Goal: Task Accomplishment & Management: Use online tool/utility

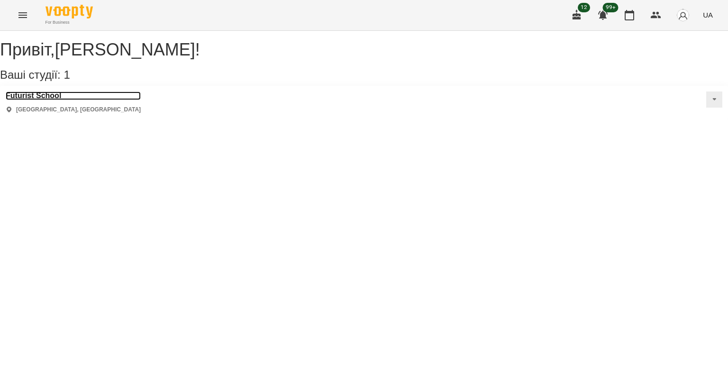
click at [34, 100] on h3 "Futurist School" at bounding box center [73, 96] width 135 height 9
click at [53, 100] on h3 "Futurist School" at bounding box center [73, 96] width 135 height 9
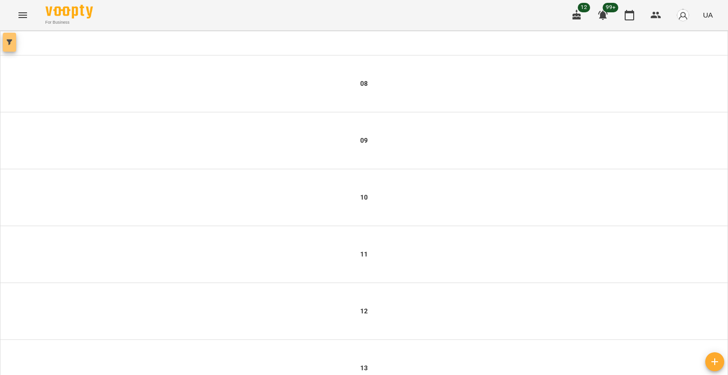
click at [9, 45] on icon "button" at bounding box center [10, 42] width 6 height 6
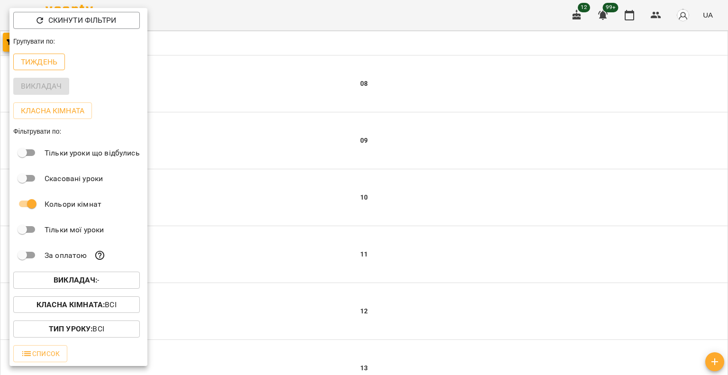
click at [37, 64] on p "Тиждень" at bounding box center [39, 61] width 37 height 11
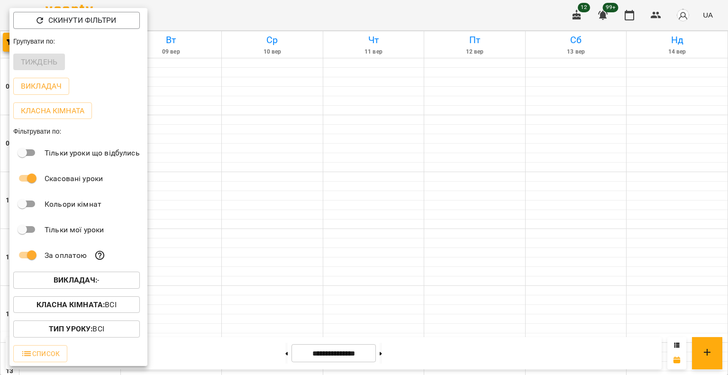
click at [68, 284] on b "Викладач :" at bounding box center [76, 279] width 44 height 9
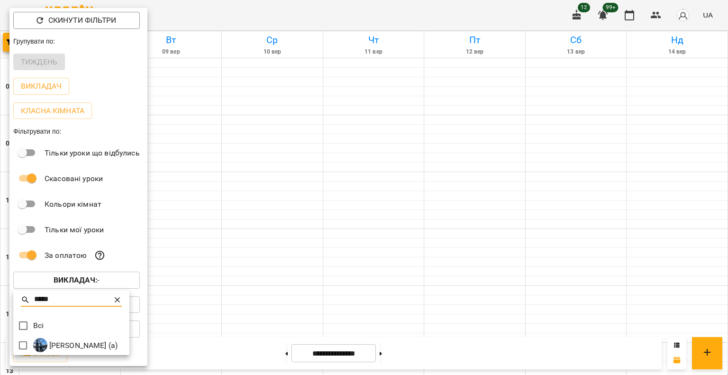
type input "*****"
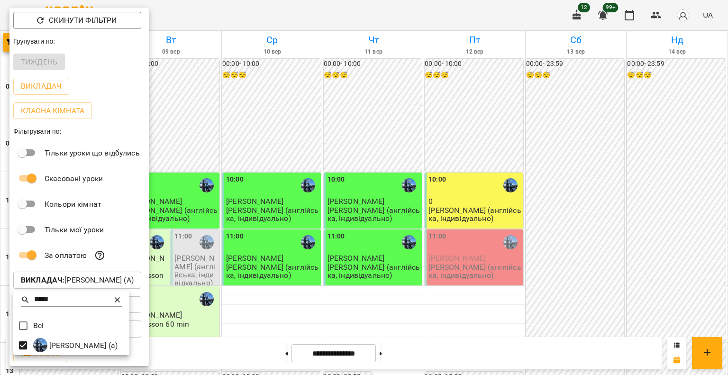
click at [287, 3] on div at bounding box center [364, 187] width 728 height 375
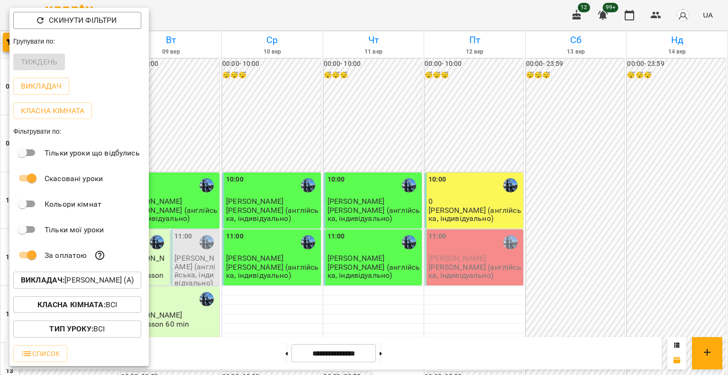
click at [284, 9] on div at bounding box center [364, 187] width 728 height 375
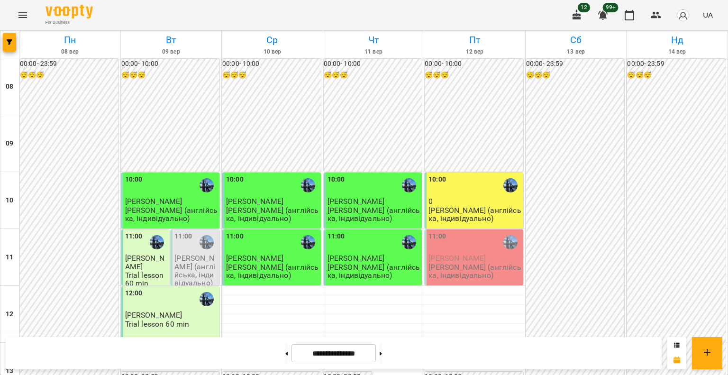
scroll to position [237, 0]
click at [675, 346] on icon at bounding box center [677, 344] width 5 height 5
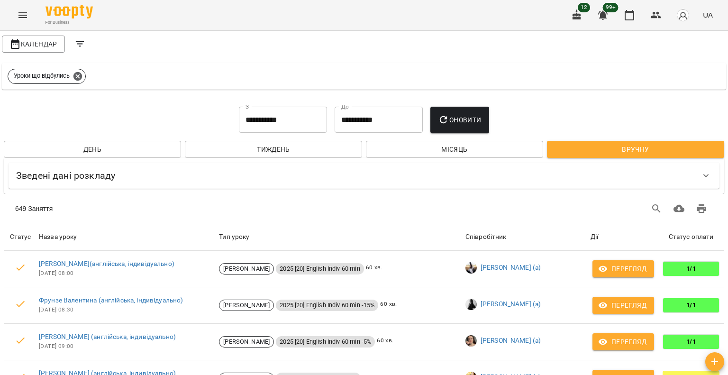
scroll to position [0, 0]
click at [30, 42] on span "Календар" at bounding box center [33, 43] width 48 height 11
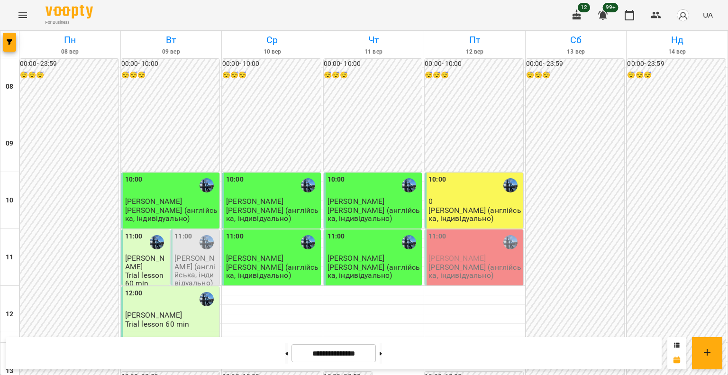
scroll to position [579, 0]
click at [382, 352] on icon at bounding box center [381, 354] width 2 height 4
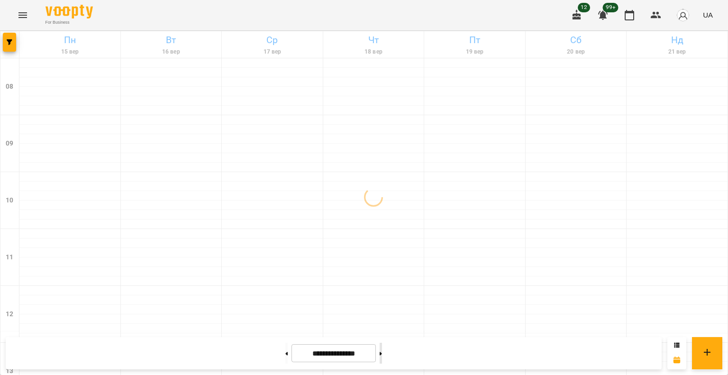
click at [382, 352] on icon at bounding box center [381, 354] width 2 height 4
type input "**********"
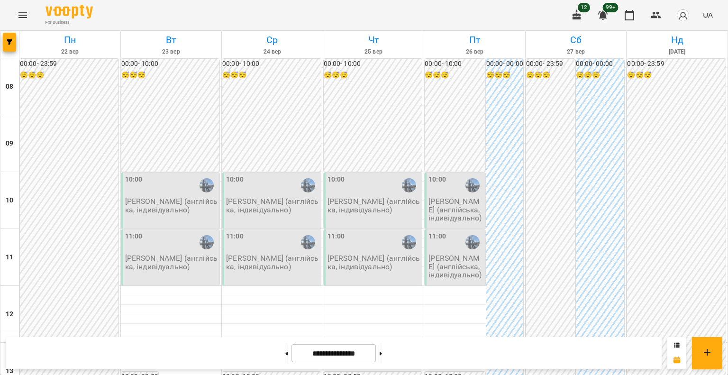
scroll to position [0, 0]
click at [180, 186] on div "10:00" at bounding box center [171, 185] width 93 height 22
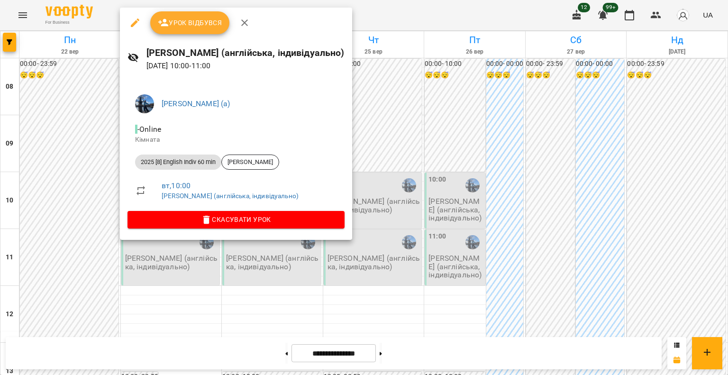
click at [240, 19] on icon "button" at bounding box center [244, 22] width 11 height 11
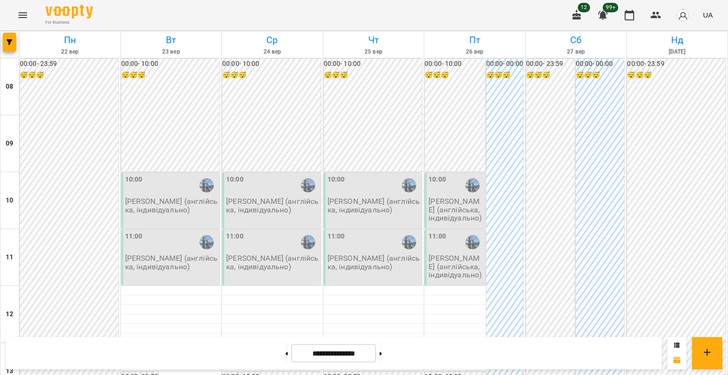
scroll to position [569, 0]
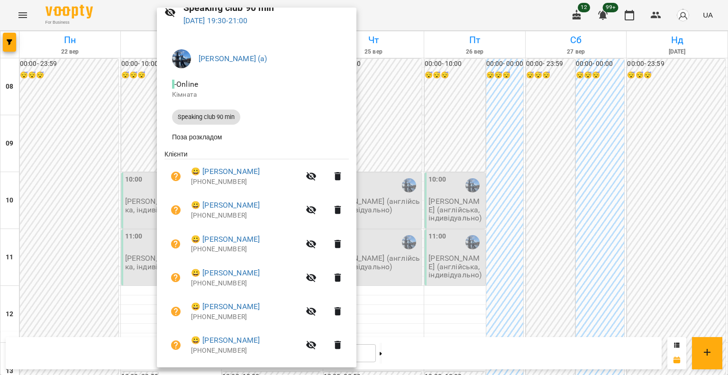
scroll to position [0, 0]
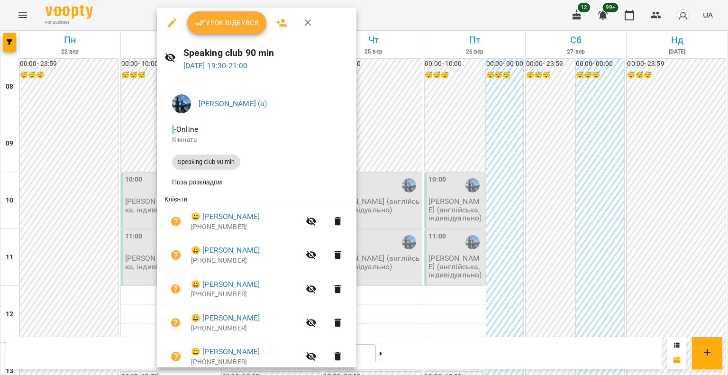
click at [459, 18] on div at bounding box center [364, 187] width 728 height 375
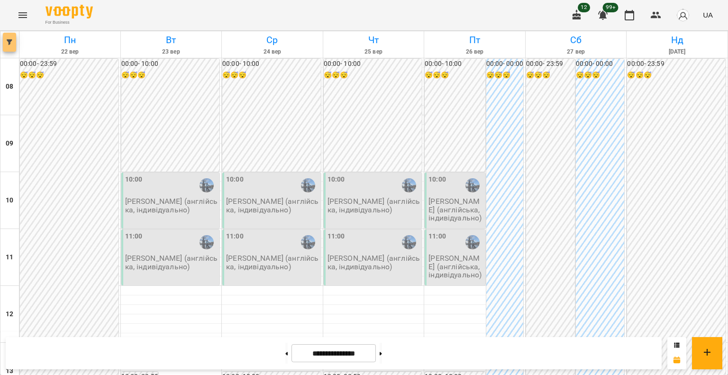
click at [9, 48] on button "button" at bounding box center [9, 42] width 13 height 19
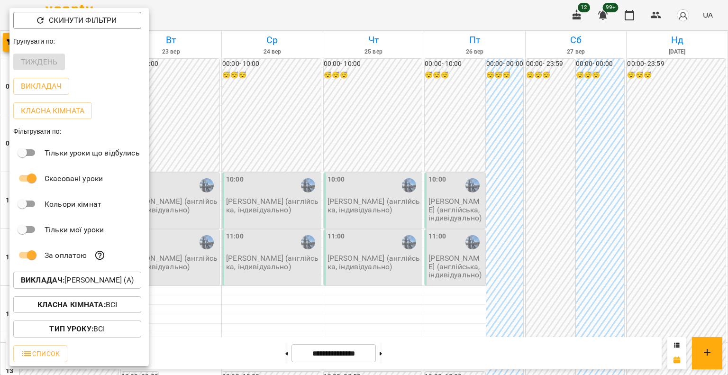
click at [94, 276] on p "Викладач : Мартем’янова Маргарита Анатоліївна (а)" at bounding box center [77, 280] width 113 height 11
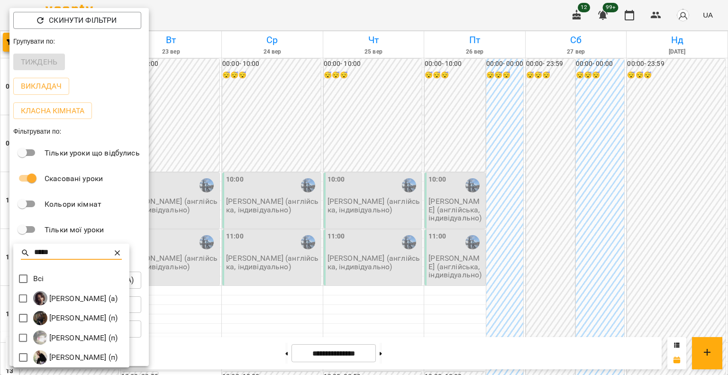
type input "*****"
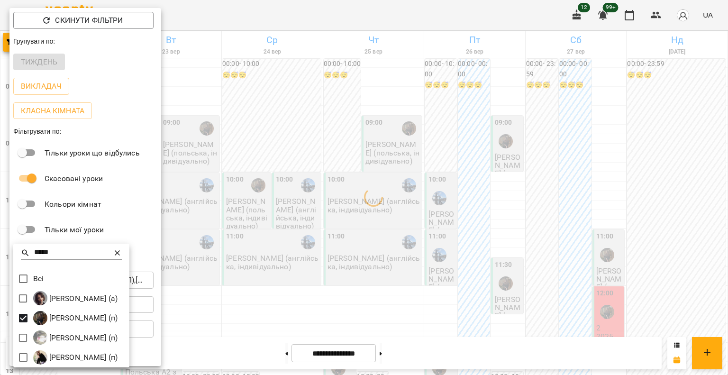
click at [122, 254] on icon at bounding box center [117, 252] width 9 height 9
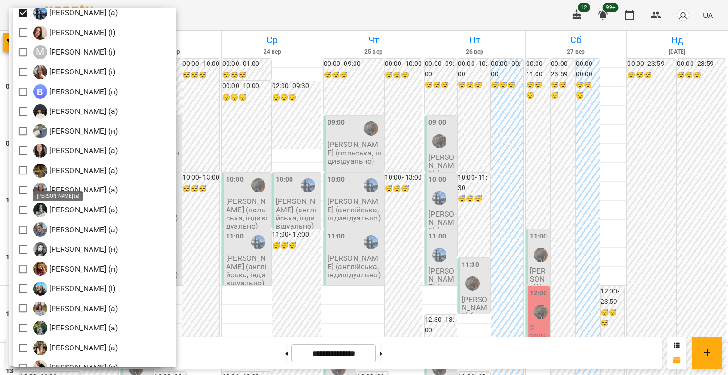
scroll to position [1043, 0]
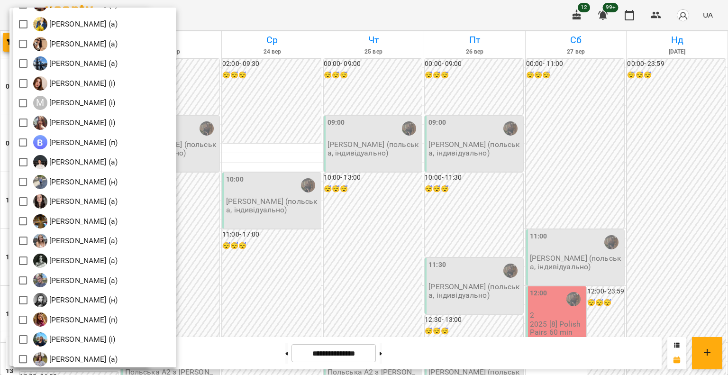
click at [293, 11] on div at bounding box center [364, 187] width 728 height 375
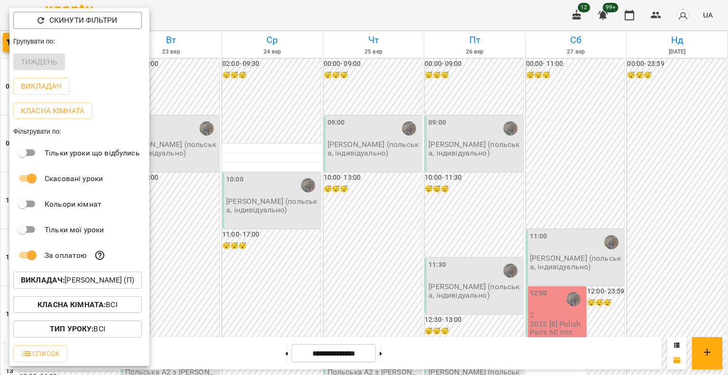
click at [293, 11] on div at bounding box center [364, 187] width 728 height 375
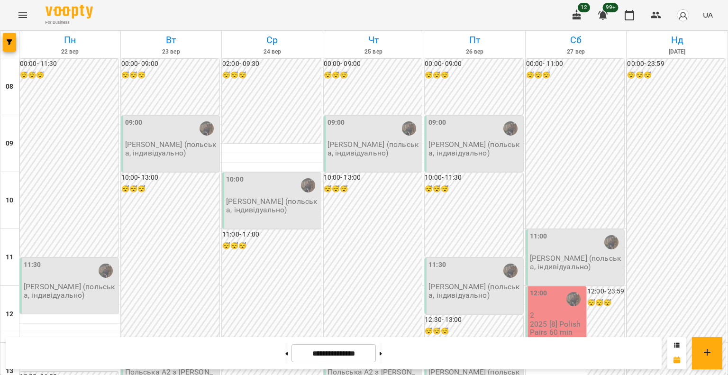
scroll to position [484, 0]
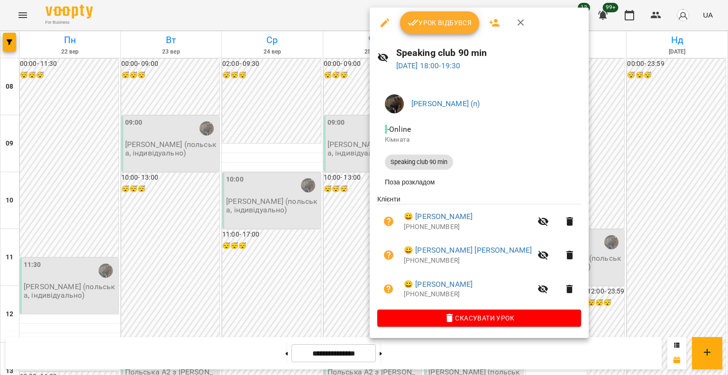
click at [318, 3] on div at bounding box center [364, 187] width 728 height 375
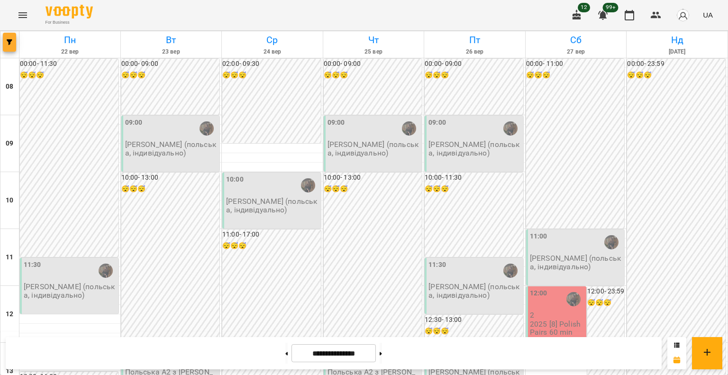
click at [11, 40] on icon "button" at bounding box center [10, 42] width 6 height 6
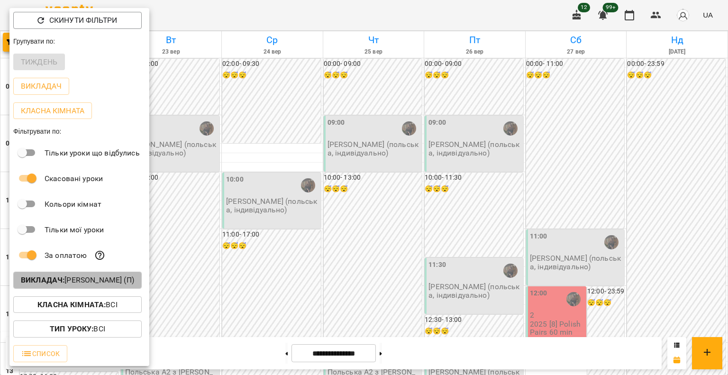
click at [57, 280] on b "Викладач :" at bounding box center [43, 279] width 44 height 9
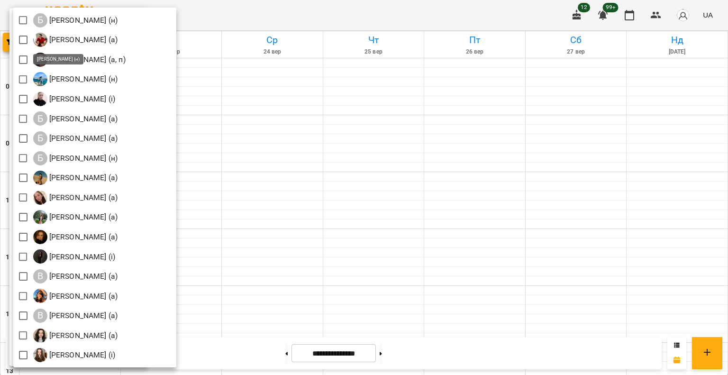
scroll to position [0, 0]
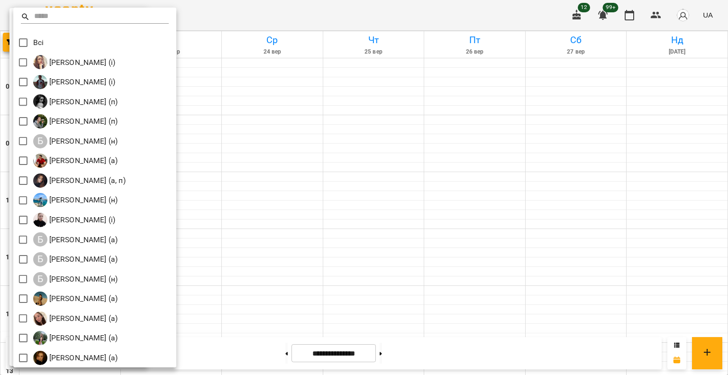
click at [69, 14] on input "text" at bounding box center [101, 17] width 135 height 14
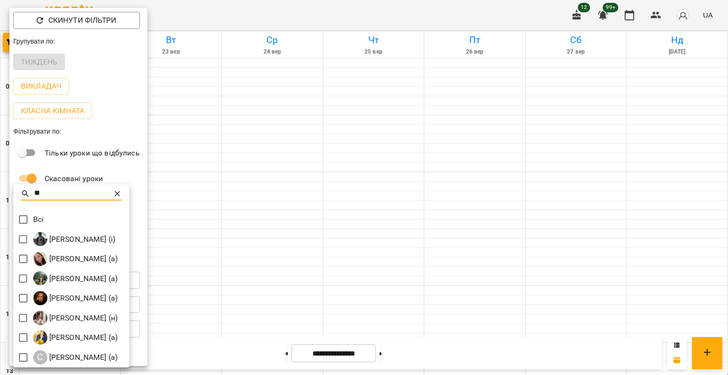
type input "*"
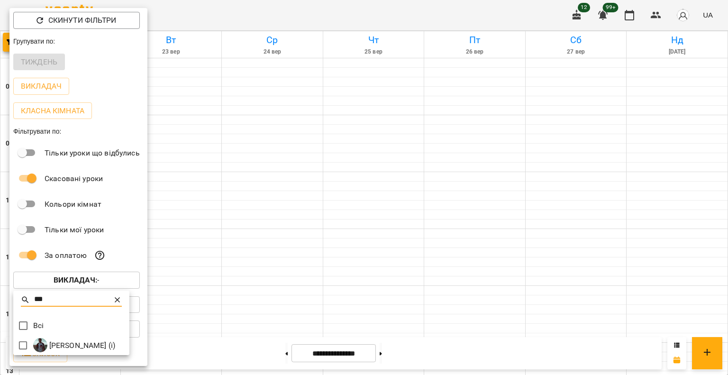
type input "***"
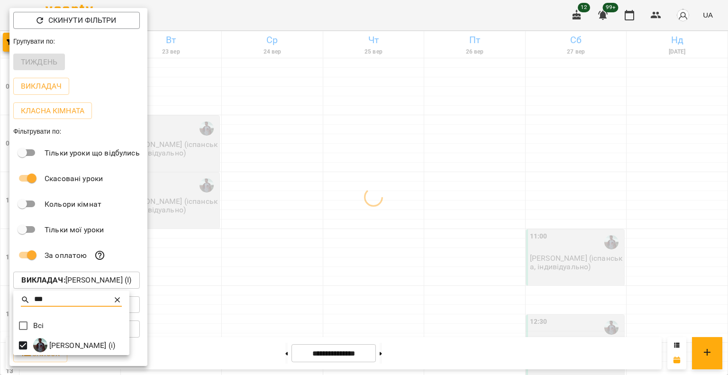
drag, startPoint x: 49, startPoint y: 297, endPoint x: 19, endPoint y: 303, distance: 30.3
click at [19, 303] on div "***" at bounding box center [71, 304] width 116 height 23
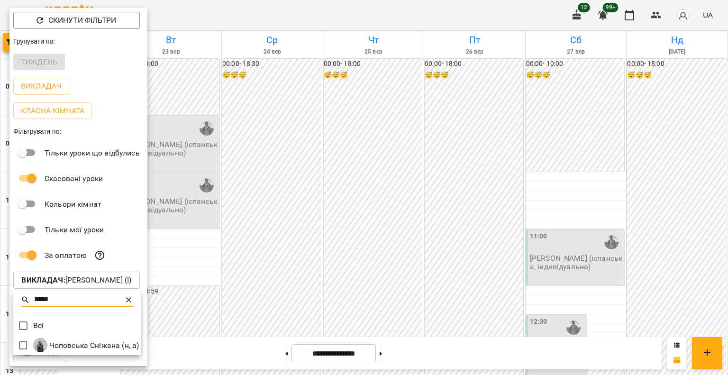
type input "*****"
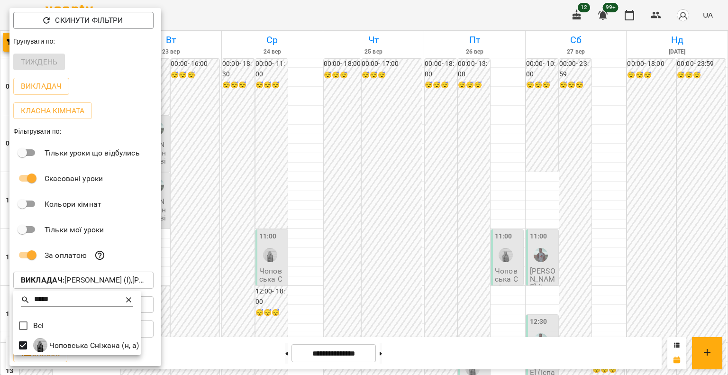
click at [232, 5] on div at bounding box center [364, 187] width 728 height 375
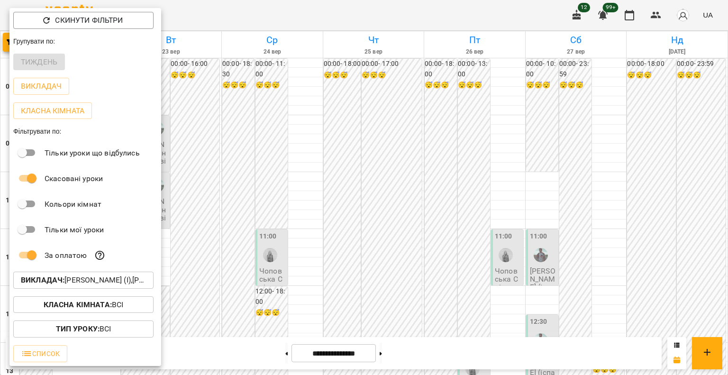
click at [232, 5] on div at bounding box center [364, 187] width 728 height 375
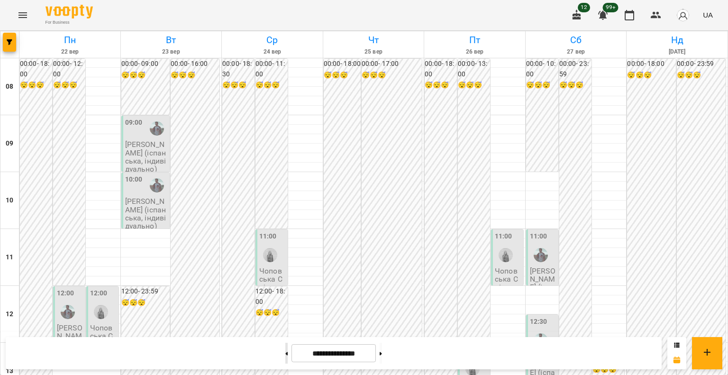
click at [285, 356] on button at bounding box center [286, 353] width 2 height 21
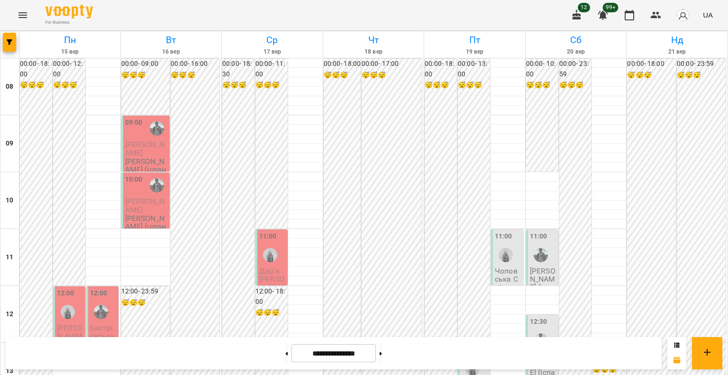
scroll to position [532, 0]
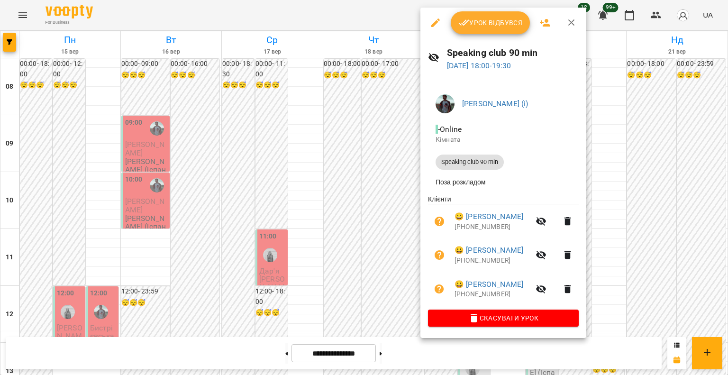
click at [395, 355] on div at bounding box center [364, 187] width 728 height 375
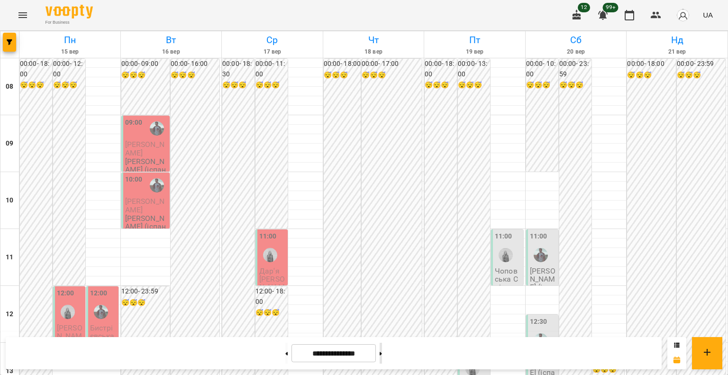
click at [382, 354] on icon at bounding box center [381, 354] width 2 height 4
type input "**********"
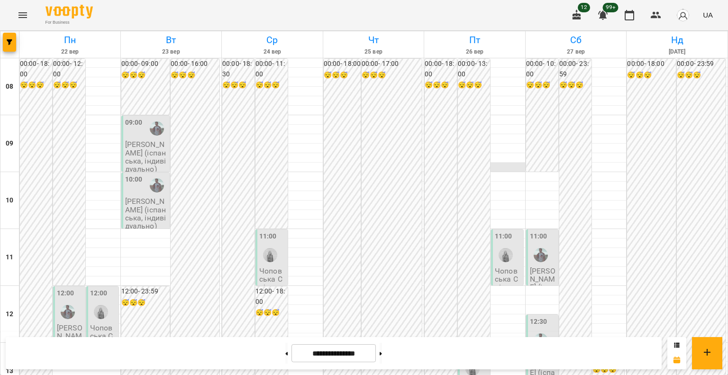
scroll to position [342, 0]
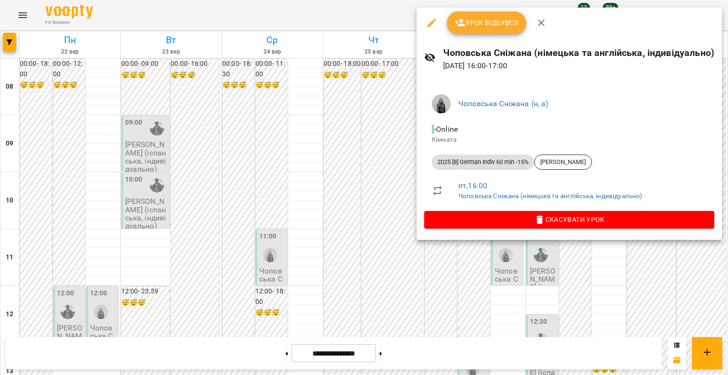
click at [543, 24] on icon "button" at bounding box center [541, 22] width 11 height 11
